Goal: Check status: Check status

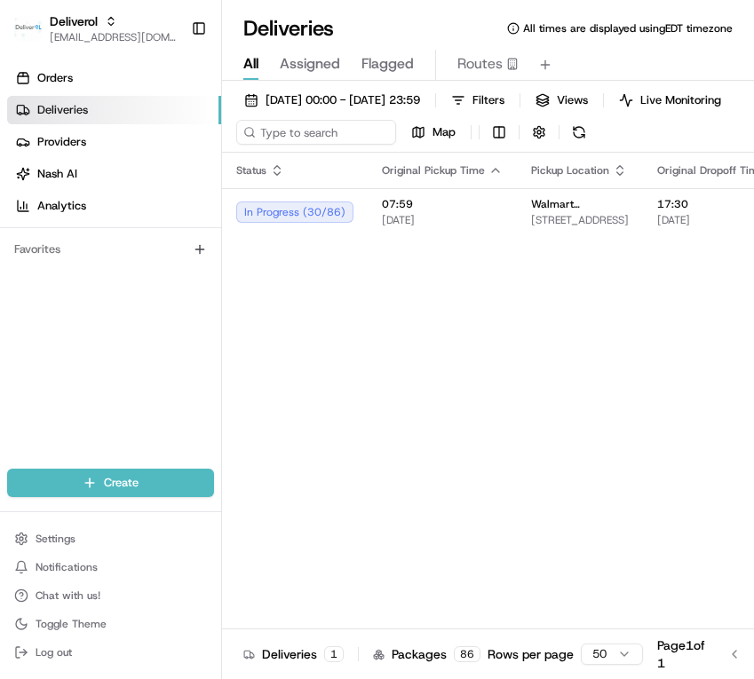
click at [381, 374] on html "Deliverol ali.jan@deliverol.com Toggle Sidebar Orders Deliveries Providers Nash…" at bounding box center [377, 339] width 754 height 679
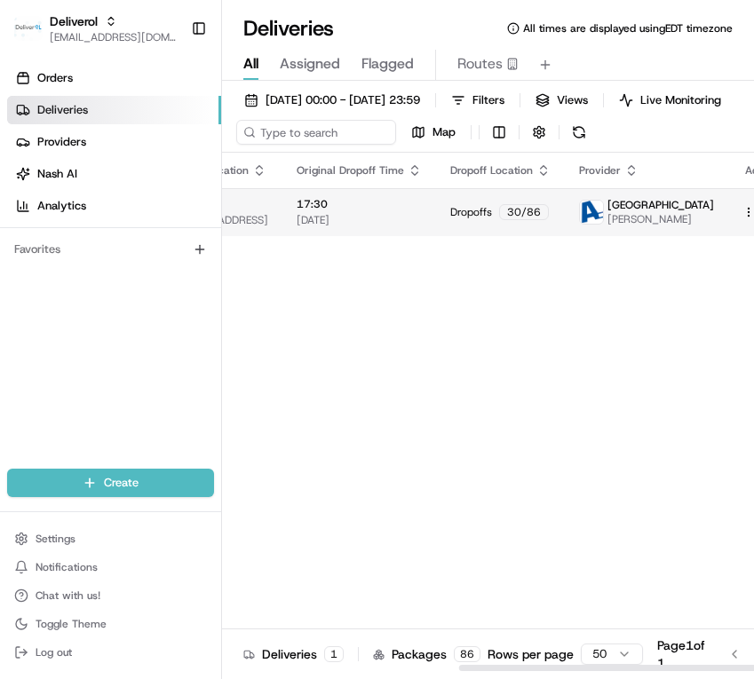
click at [730, 224] on html "Deliverol ali.jan@deliverol.com Toggle Sidebar Orders Deliveries Providers Nash…" at bounding box center [377, 339] width 754 height 679
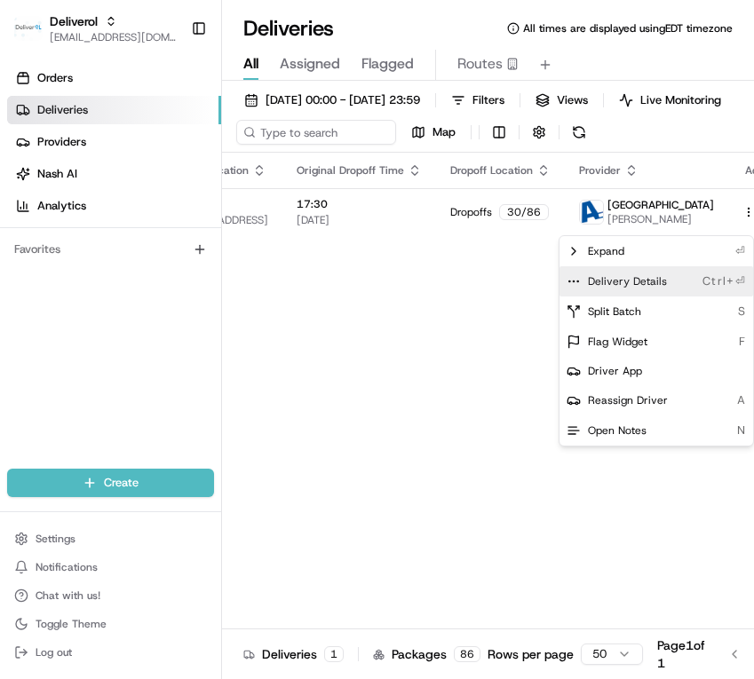
click at [640, 283] on span "Delivery Details" at bounding box center [627, 281] width 79 height 14
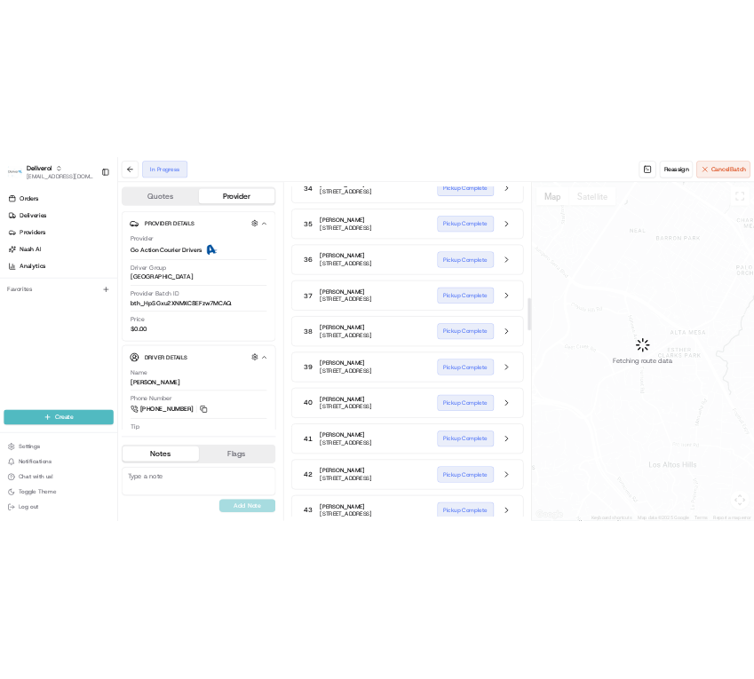
scroll to position [2221, 0]
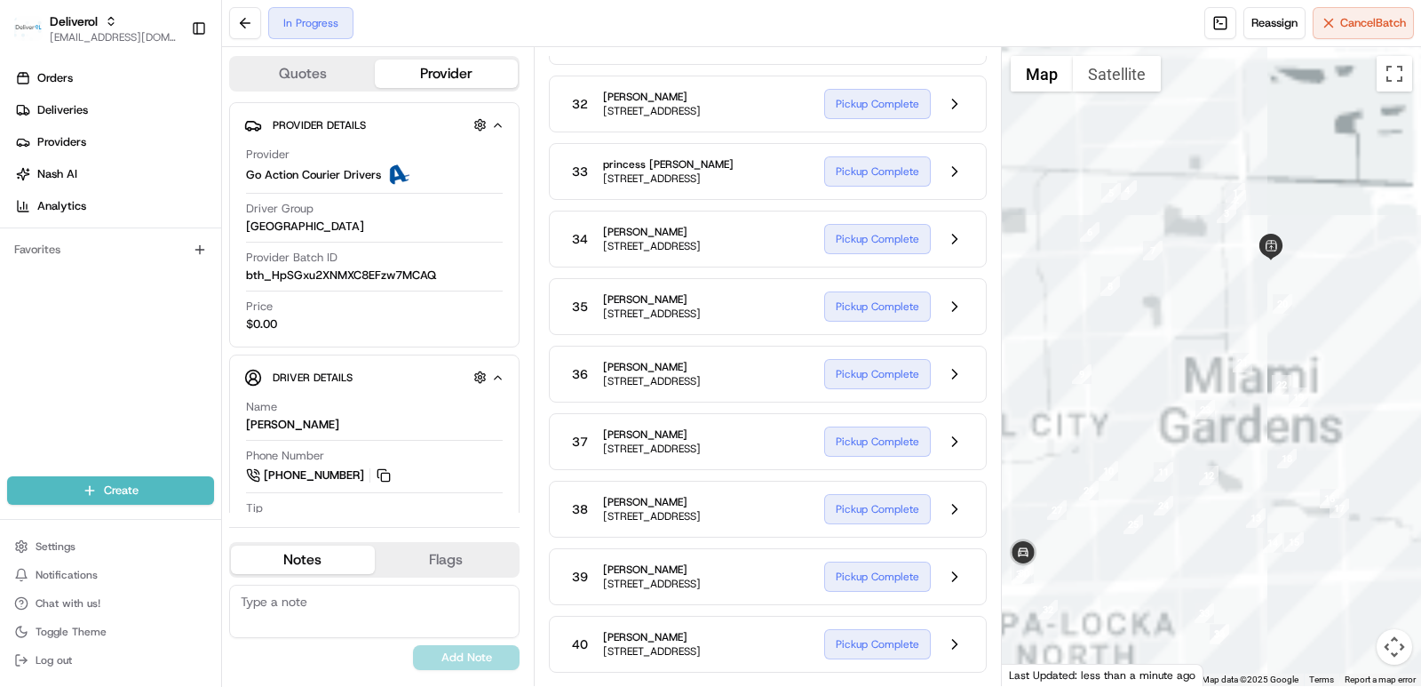
drag, startPoint x: 1138, startPoint y: 118, endPoint x: 1127, endPoint y: 126, distance: 13.3
click at [753, 123] on div at bounding box center [1212, 366] width 420 height 639
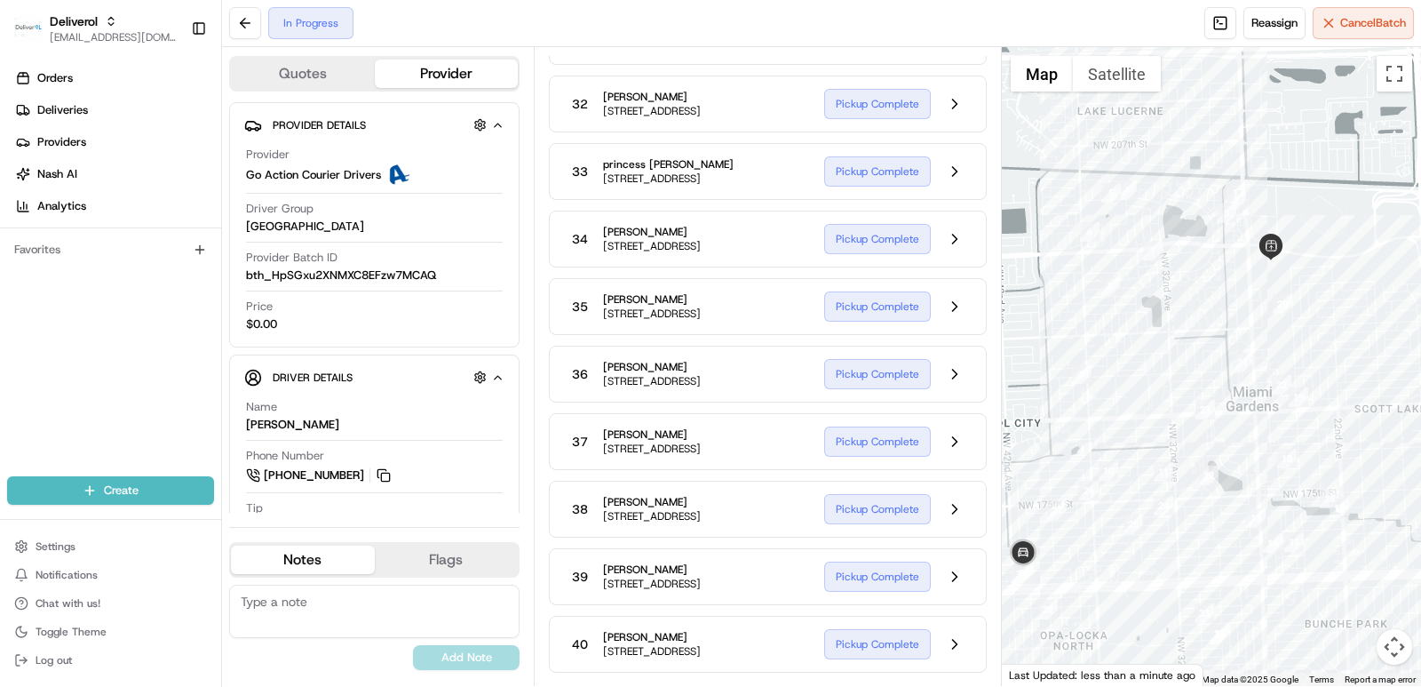
drag, startPoint x: 1380, startPoint y: 309, endPoint x: 1420, endPoint y: 191, distance: 124.7
click at [753, 192] on div at bounding box center [1212, 366] width 420 height 639
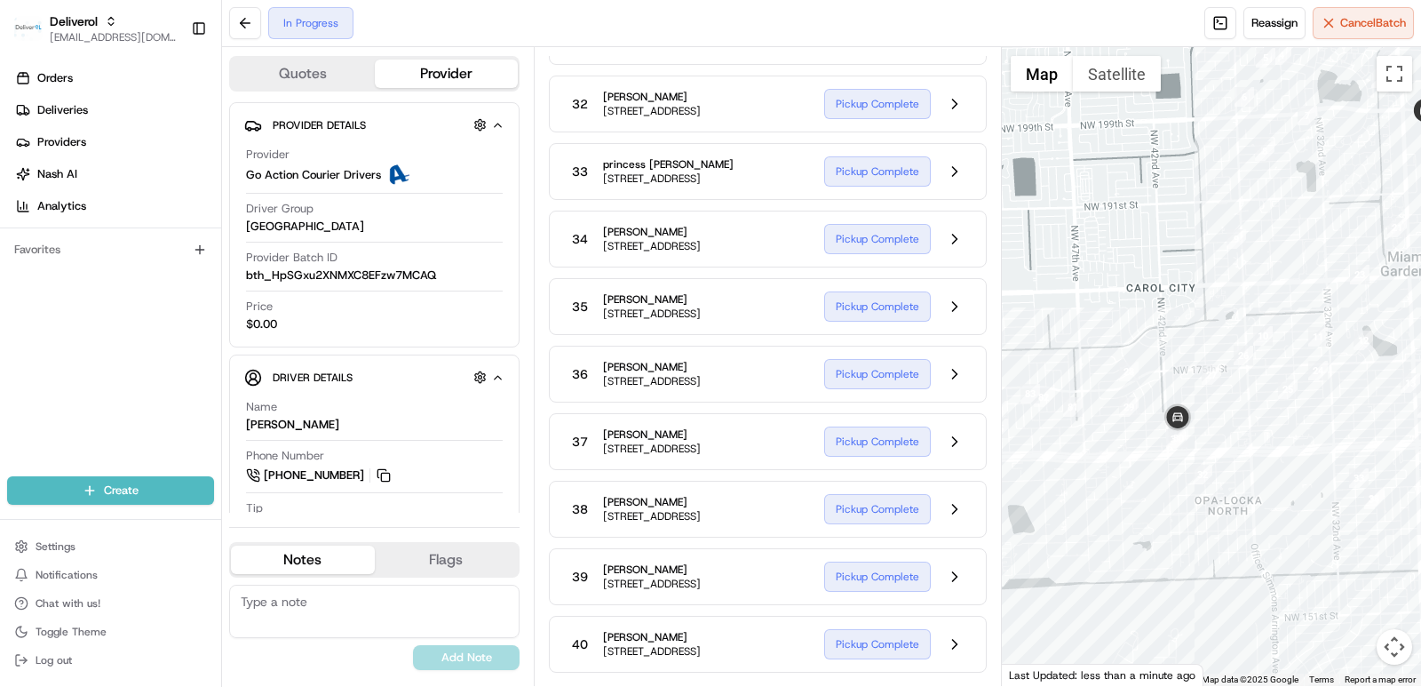
drag, startPoint x: 1044, startPoint y: 363, endPoint x: 1198, endPoint y: 228, distance: 205.2
click at [753, 228] on div at bounding box center [1212, 366] width 420 height 639
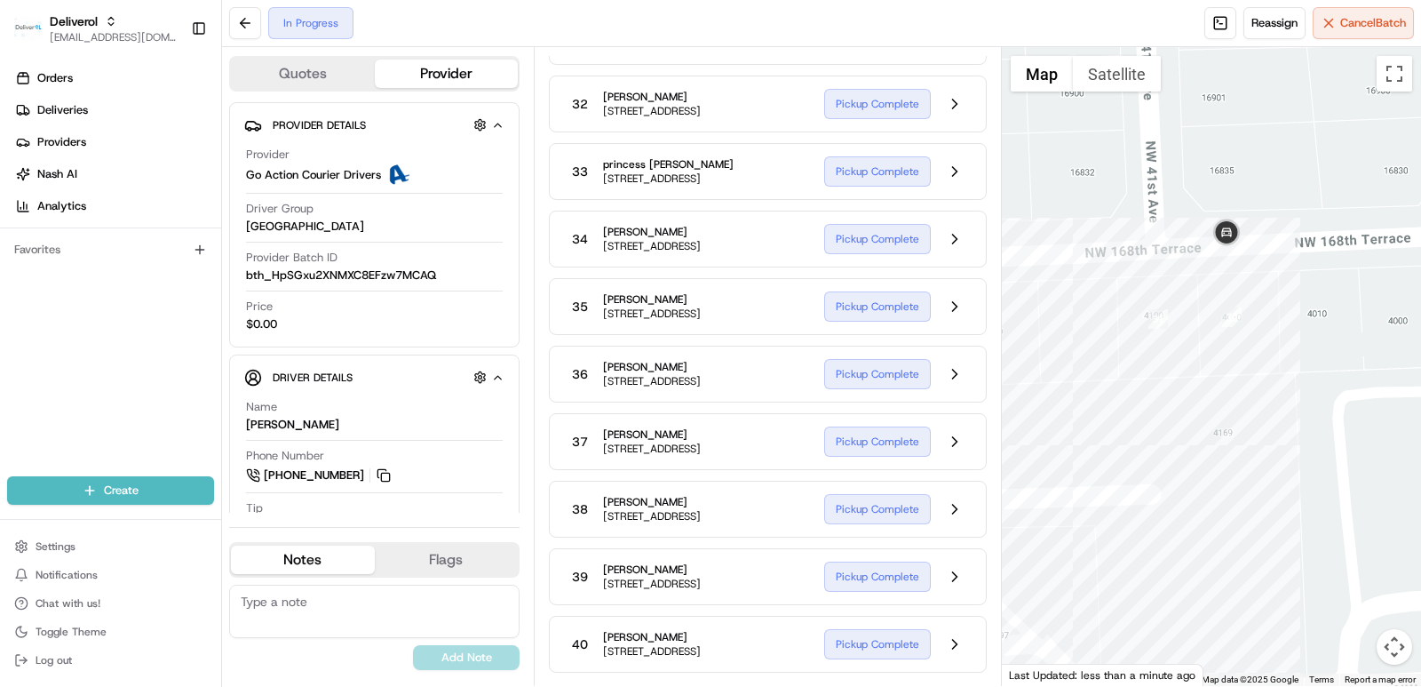
drag, startPoint x: 1171, startPoint y: 209, endPoint x: 1232, endPoint y: 417, distance: 216.7
click at [753, 417] on div at bounding box center [1212, 366] width 420 height 639
drag, startPoint x: 1227, startPoint y: 415, endPoint x: 1310, endPoint y: 421, distance: 83.7
click at [753, 421] on div at bounding box center [1212, 366] width 420 height 639
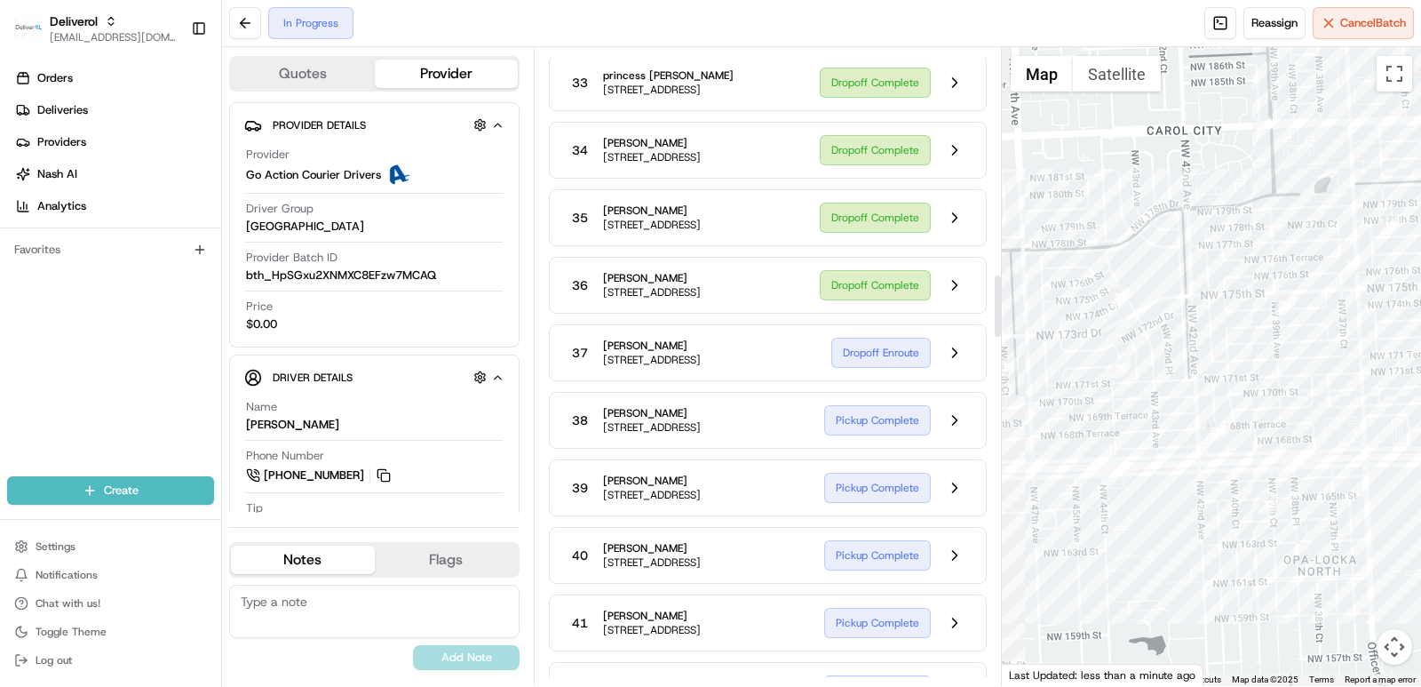
scroll to position [2842, 0]
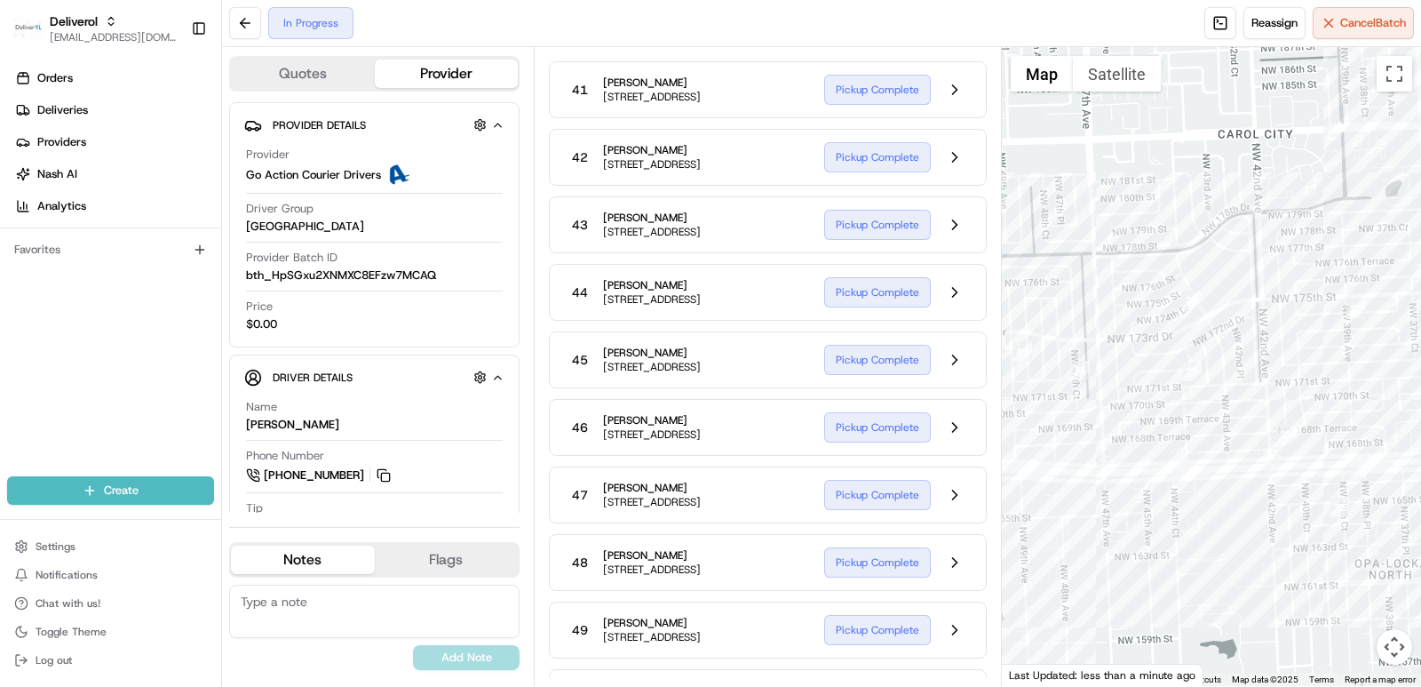
drag, startPoint x: 1214, startPoint y: 533, endPoint x: 1207, endPoint y: 502, distance: 31.9
click at [753, 537] on div at bounding box center [1212, 366] width 420 height 639
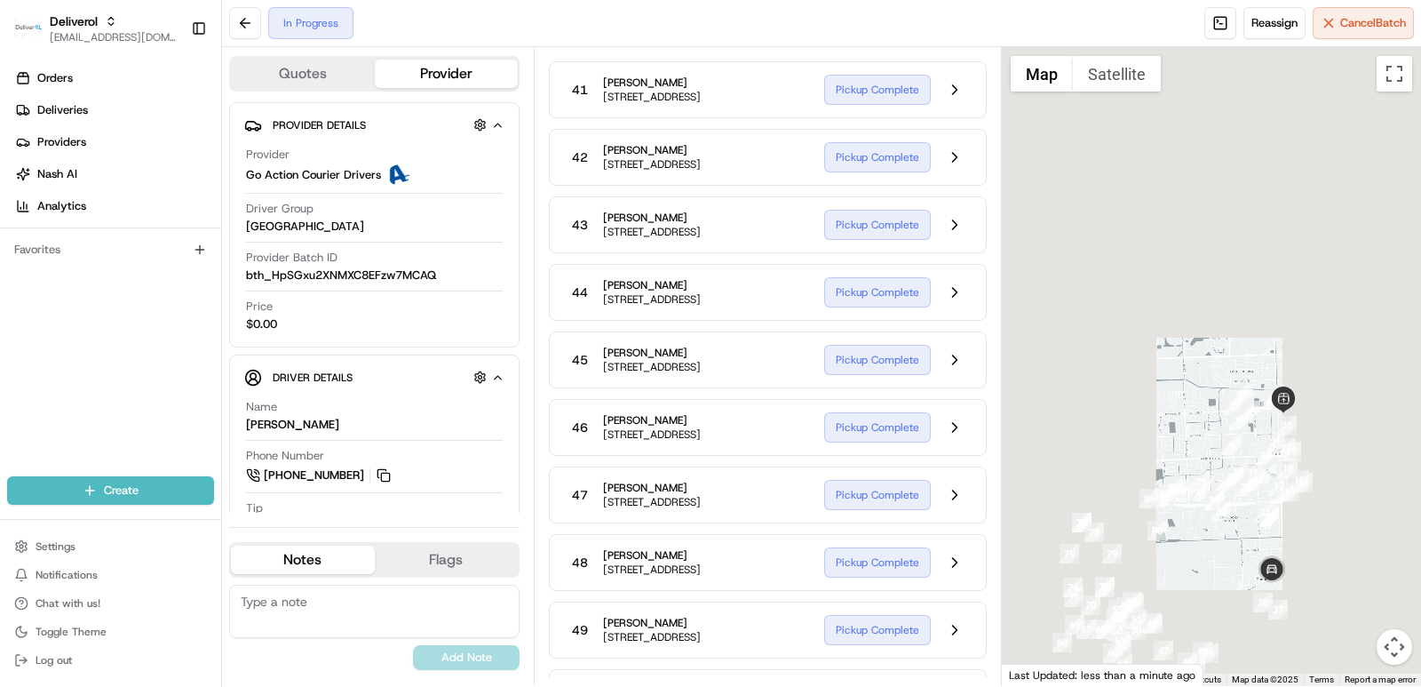
click at [753, 373] on div at bounding box center [1212, 366] width 420 height 639
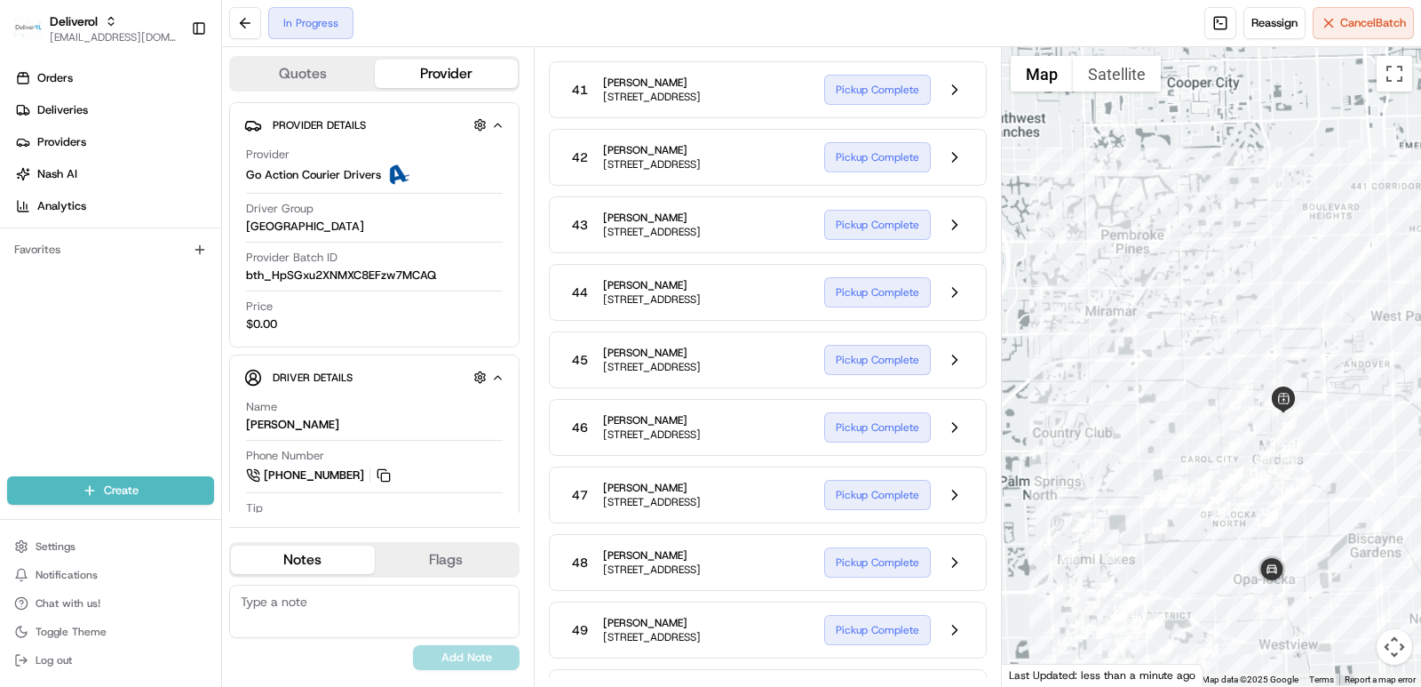
drag, startPoint x: 1337, startPoint y: 438, endPoint x: 1339, endPoint y: 335, distance: 103.0
click at [753, 335] on div at bounding box center [1212, 366] width 420 height 639
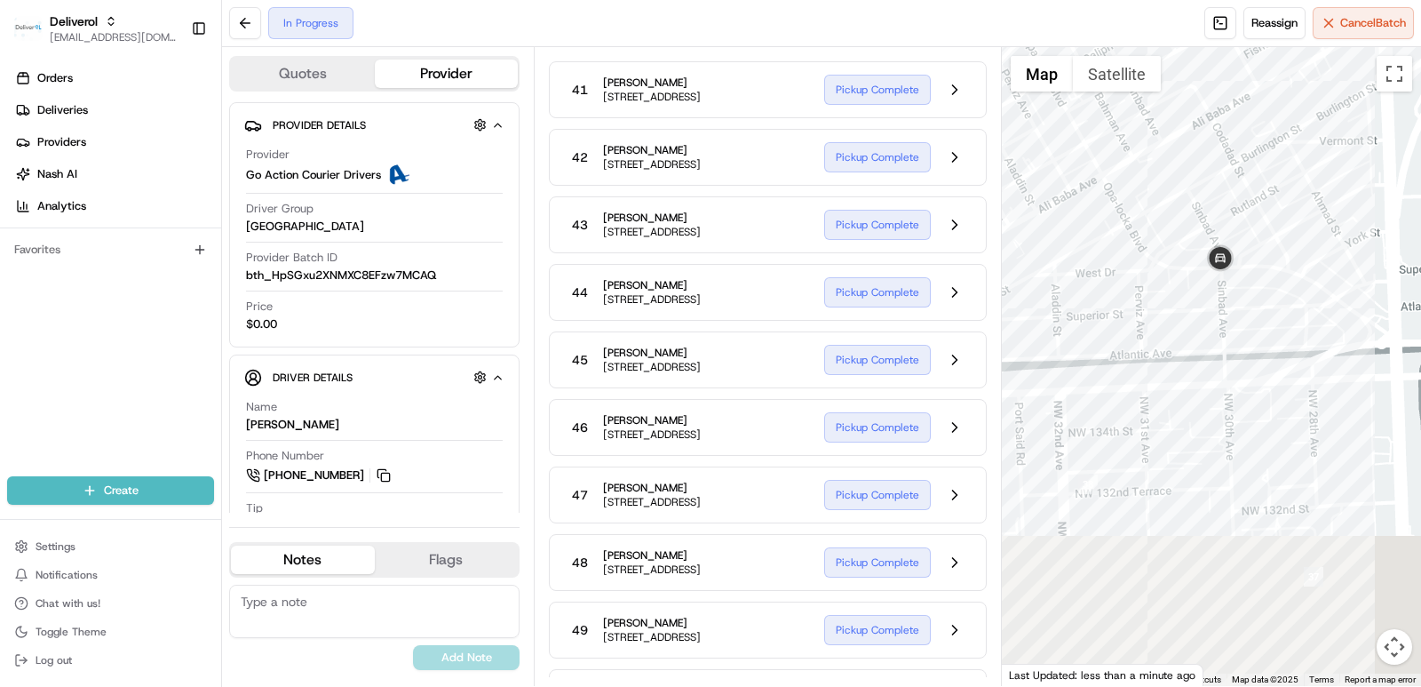
drag, startPoint x: 1246, startPoint y: 573, endPoint x: 1295, endPoint y: 232, distance: 344.6
click at [753, 234] on div at bounding box center [1212, 366] width 420 height 639
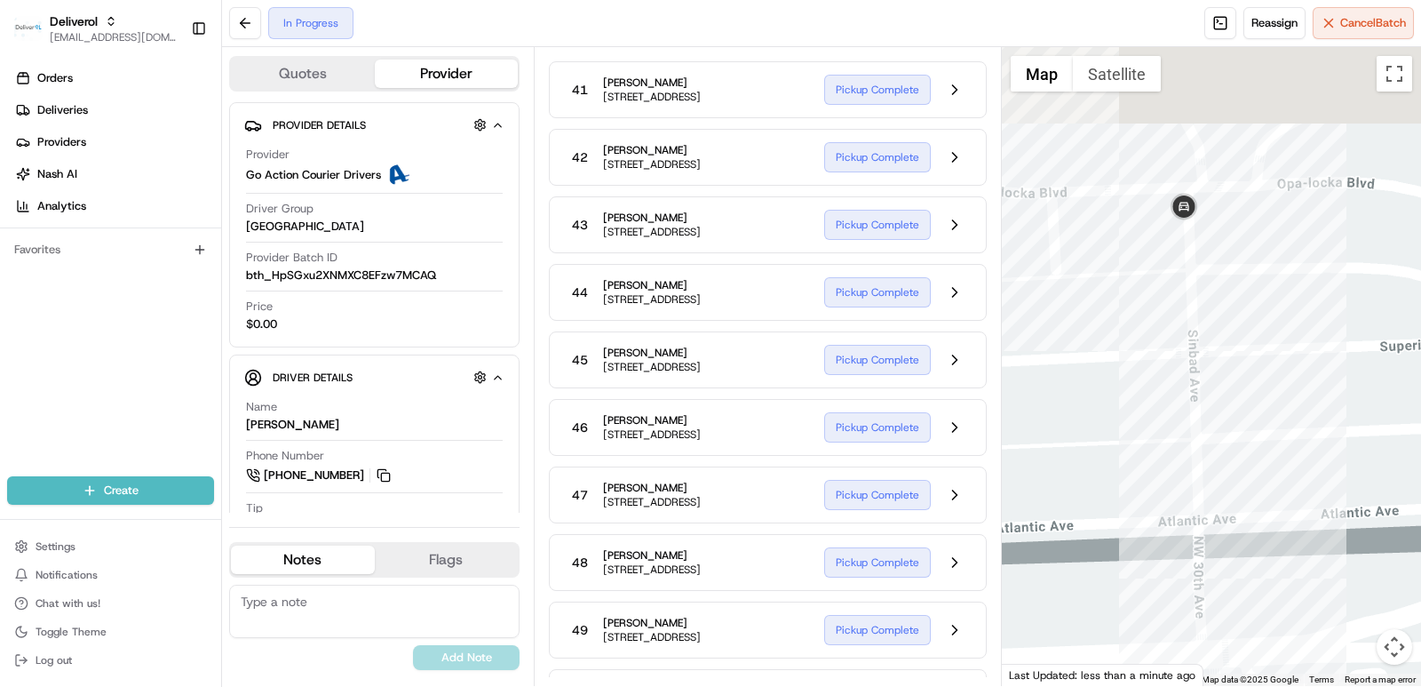
drag, startPoint x: 1383, startPoint y: 140, endPoint x: 1295, endPoint y: 346, distance: 224.0
click at [753, 346] on div at bounding box center [1212, 366] width 420 height 639
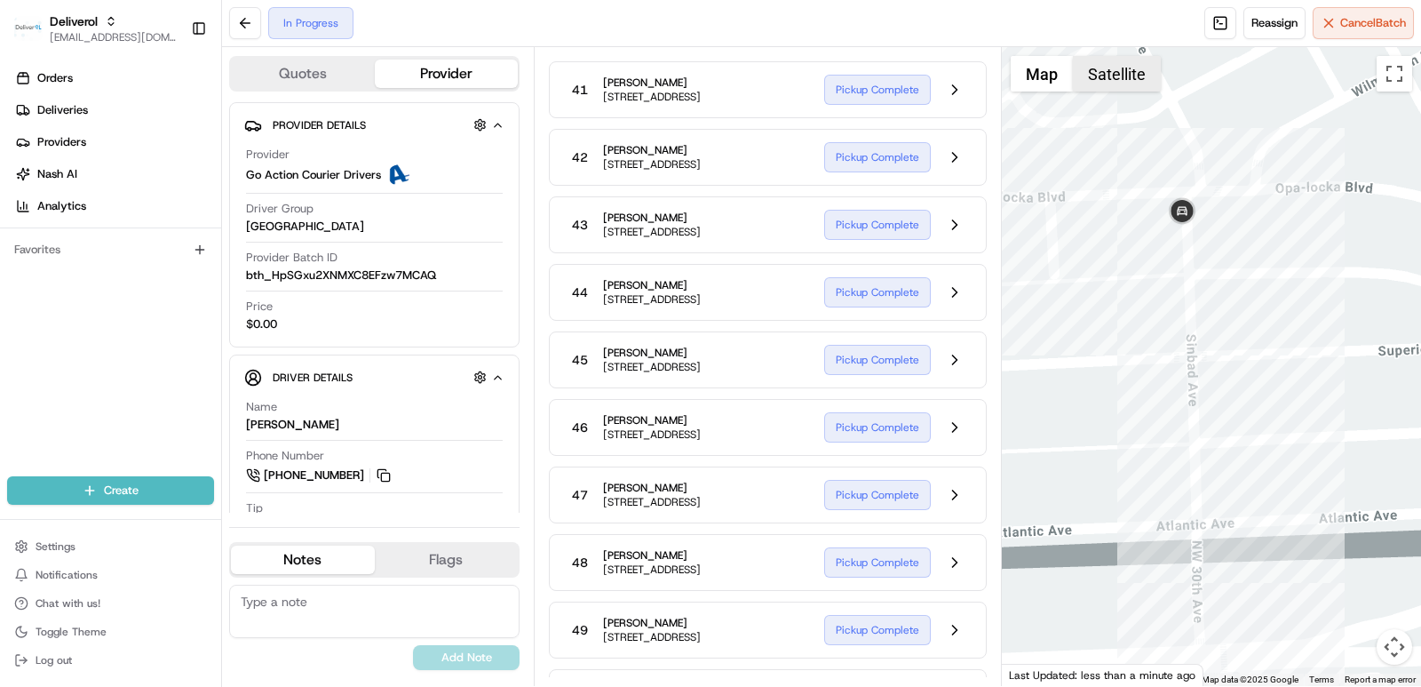
click at [753, 82] on button "Satellite" at bounding box center [1117, 74] width 88 height 36
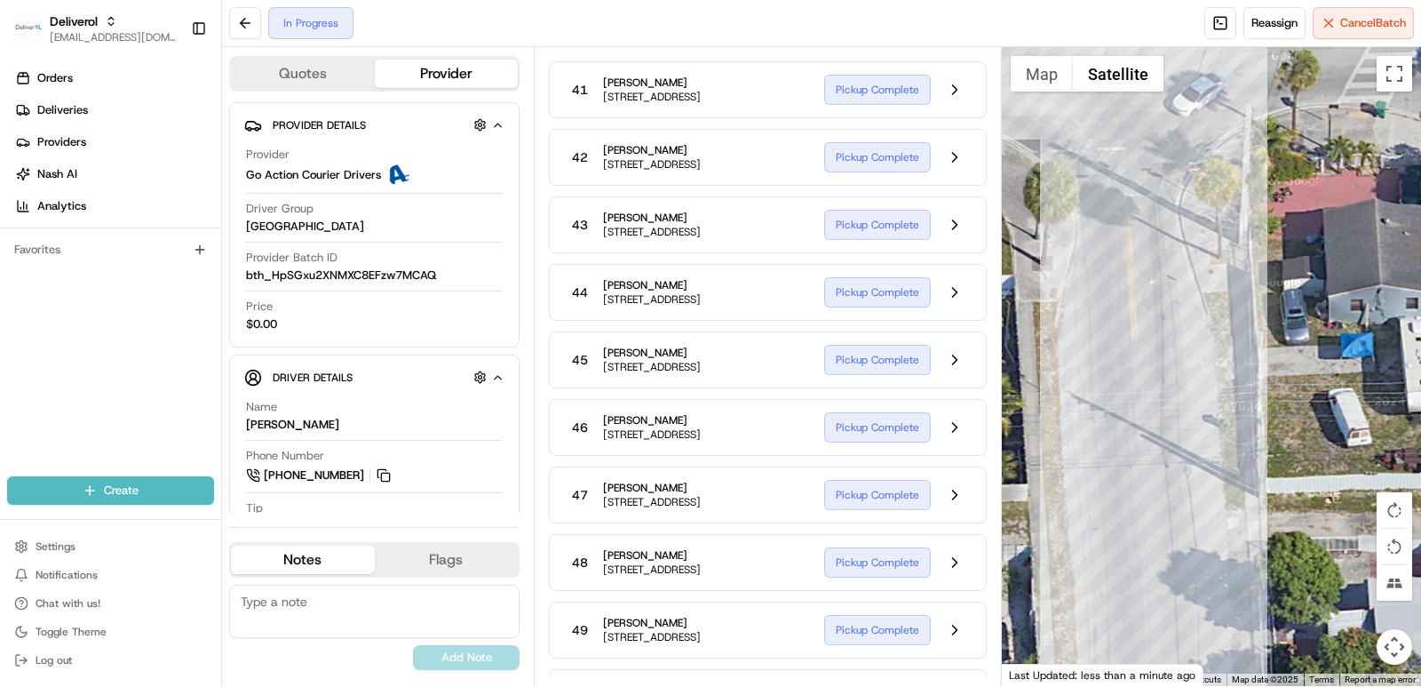
drag, startPoint x: 1085, startPoint y: 453, endPoint x: 1173, endPoint y: 40, distance: 422.5
click at [753, 40] on div "In Progress Reassign Cancel Batch Quotes Provider Provider Details Hidden ( 2 )…" at bounding box center [821, 343] width 1199 height 687
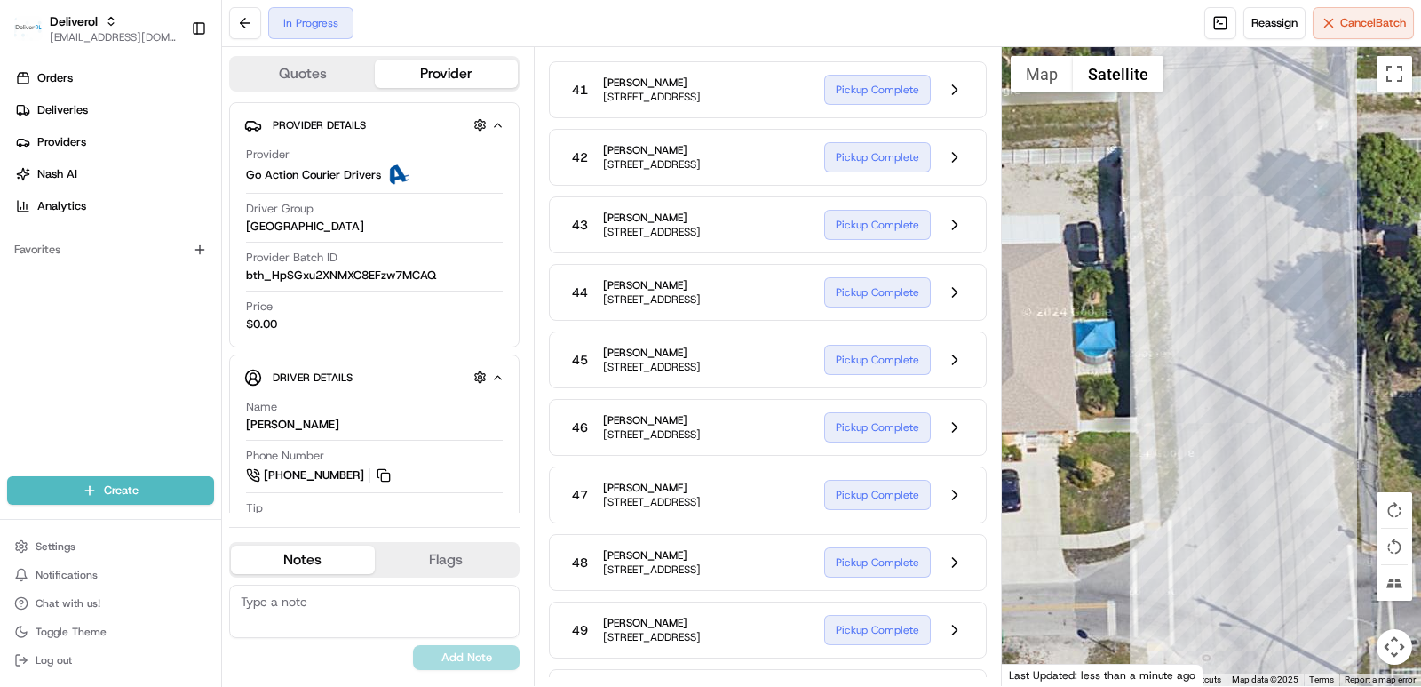
click at [753, 167] on div at bounding box center [1212, 366] width 420 height 639
drag, startPoint x: 1275, startPoint y: 480, endPoint x: 1272, endPoint y: 263, distance: 216.7
click at [753, 263] on div at bounding box center [1212, 366] width 420 height 639
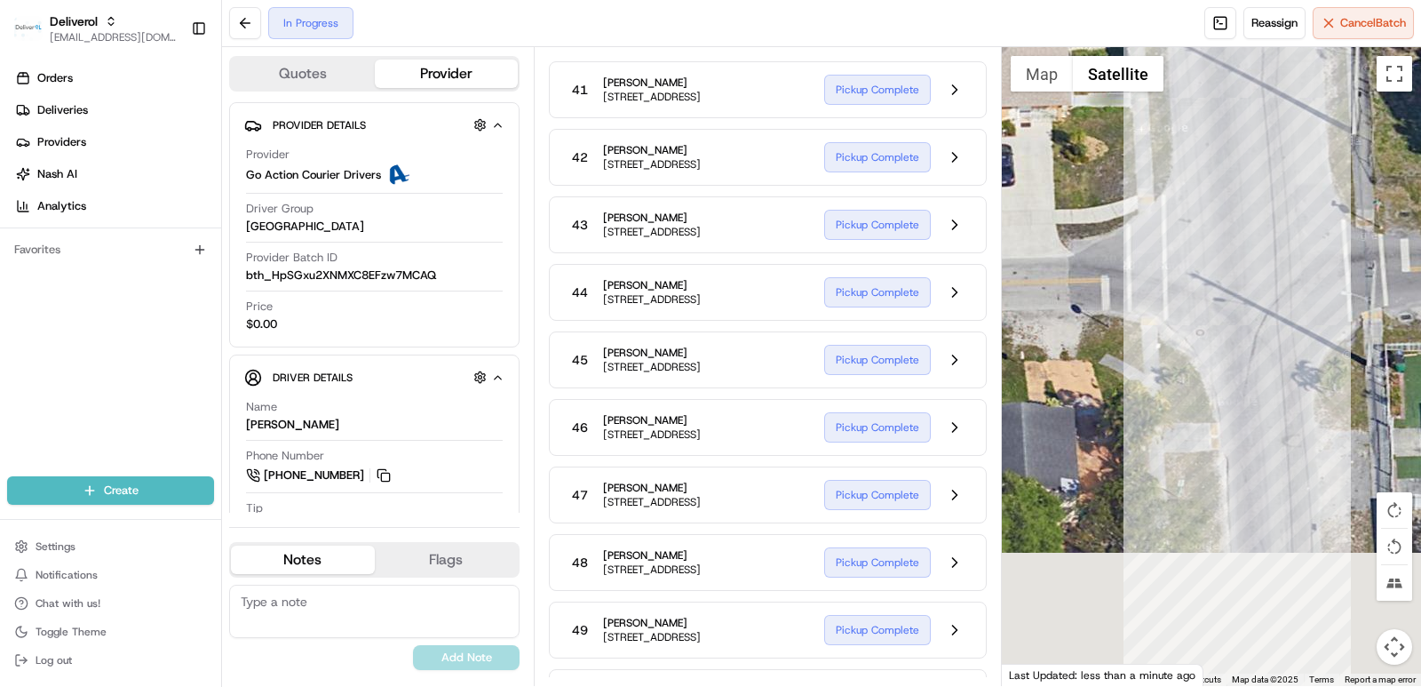
drag, startPoint x: 1172, startPoint y: 530, endPoint x: 1142, endPoint y: 114, distance: 417.6
click at [753, 114] on div at bounding box center [1212, 366] width 420 height 639
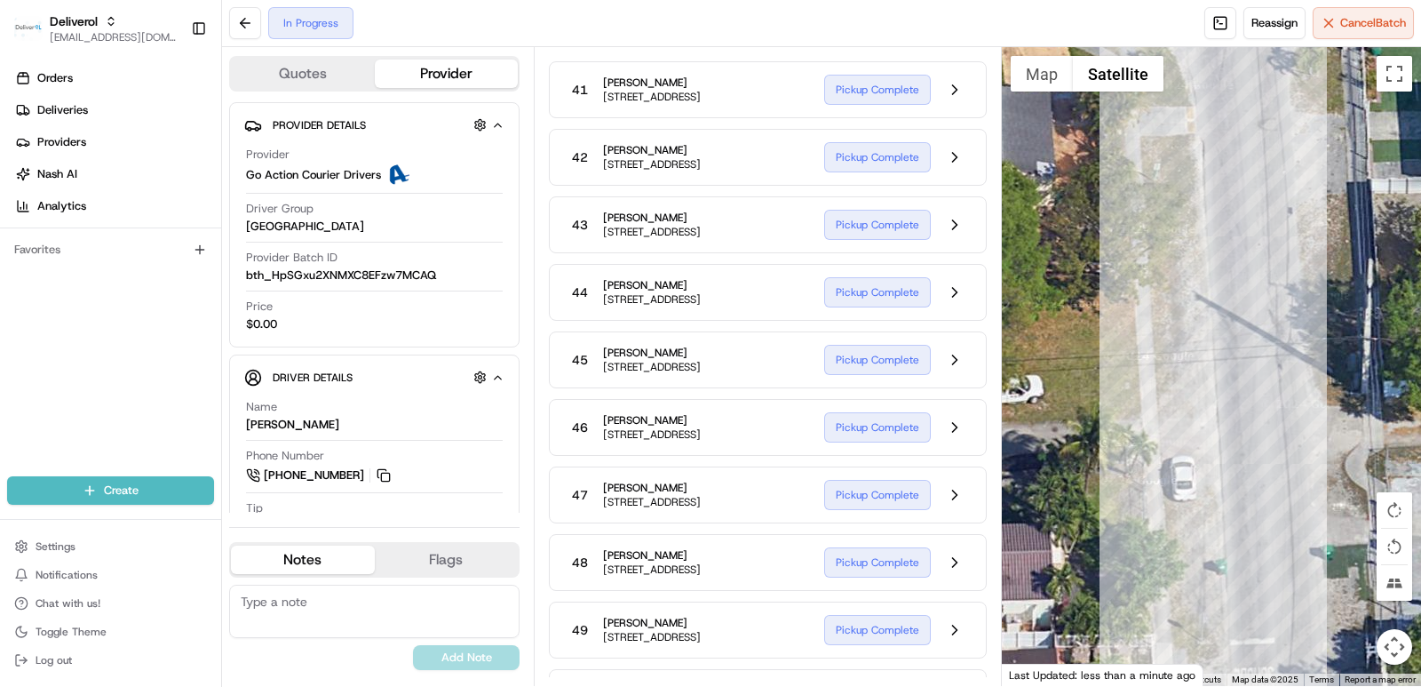
drag, startPoint x: 1184, startPoint y: 258, endPoint x: 1187, endPoint y: 135, distance: 123.5
click at [753, 139] on div at bounding box center [1212, 366] width 420 height 639
